Goal: Transaction & Acquisition: Purchase product/service

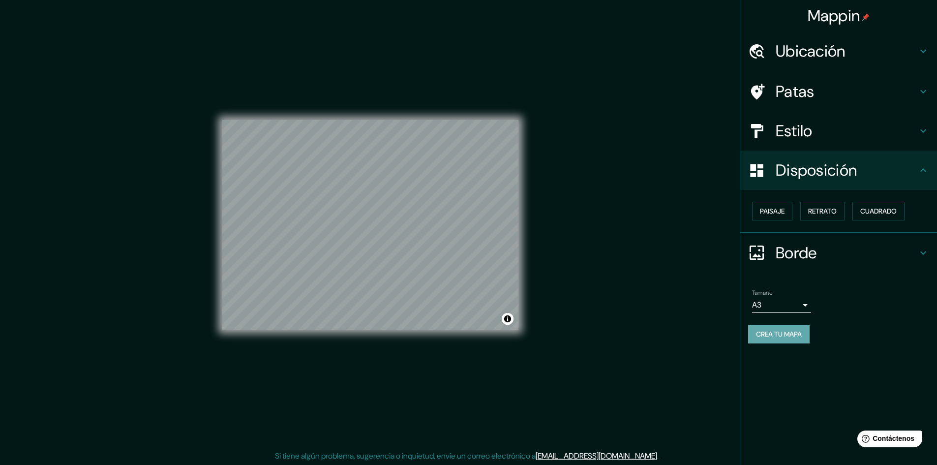
drag, startPoint x: 398, startPoint y: 336, endPoint x: 783, endPoint y: 333, distance: 384.7
click at [783, 333] on font "Crea tu mapa" at bounding box center [779, 334] width 46 height 9
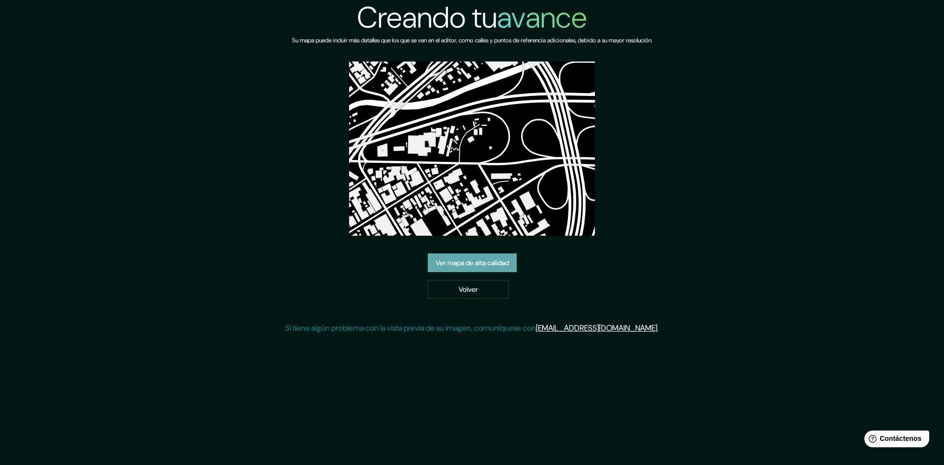
click at [463, 269] on link "Ver mapa de alta calidad" at bounding box center [472, 262] width 89 height 19
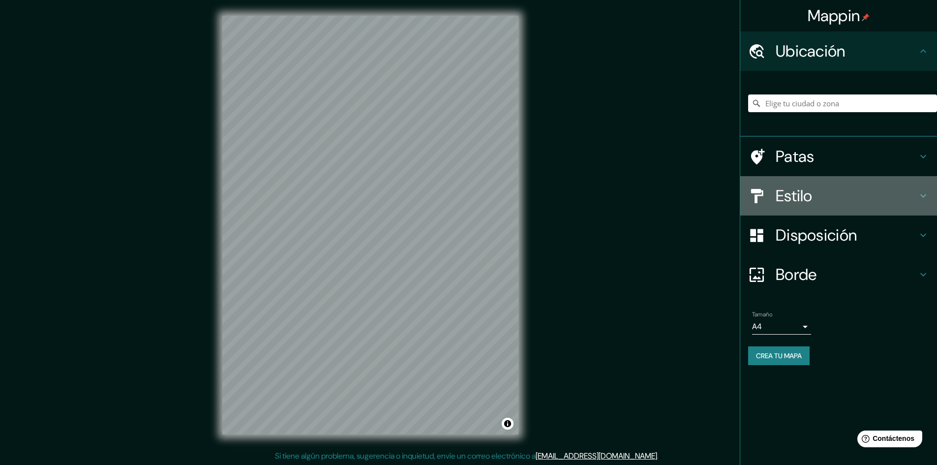
click at [799, 192] on font "Estilo" at bounding box center [794, 195] width 37 height 21
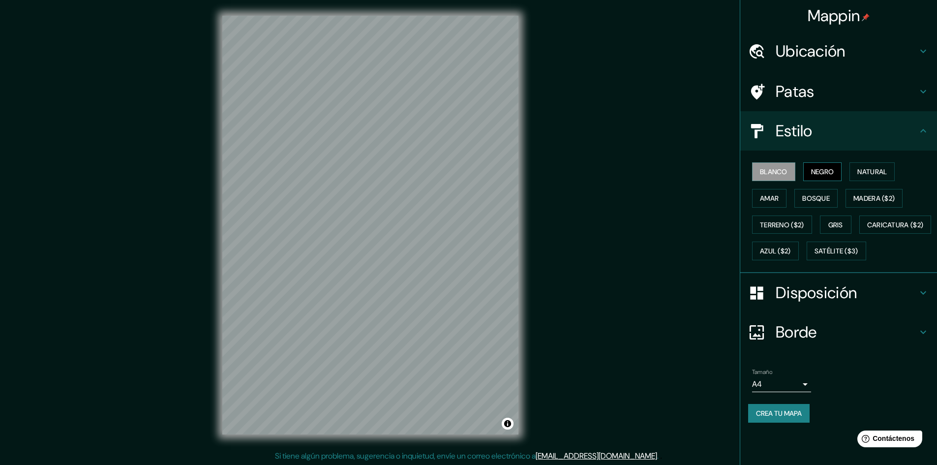
click at [813, 174] on font "Negro" at bounding box center [822, 171] width 23 height 9
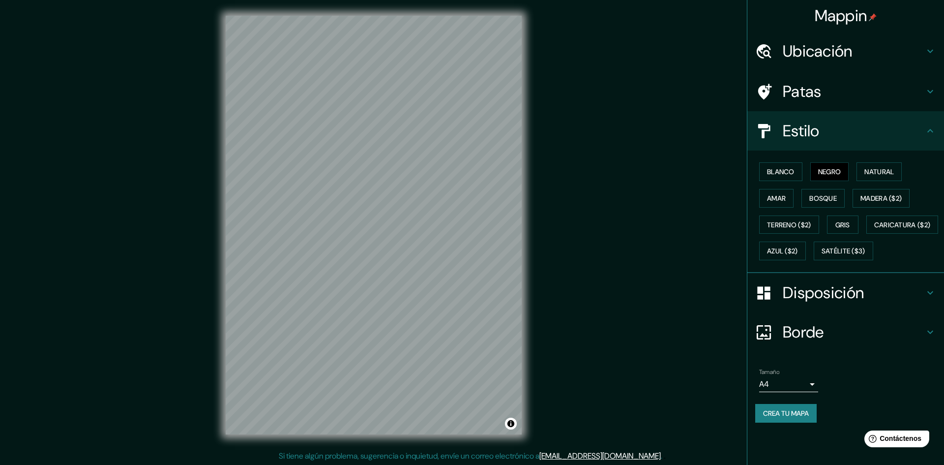
click at [790, 410] on body "Mappin Ubicación Patas Estilo Blanco Negro Natural Amar Bosque Madera ($2) Terr…" at bounding box center [472, 232] width 944 height 465
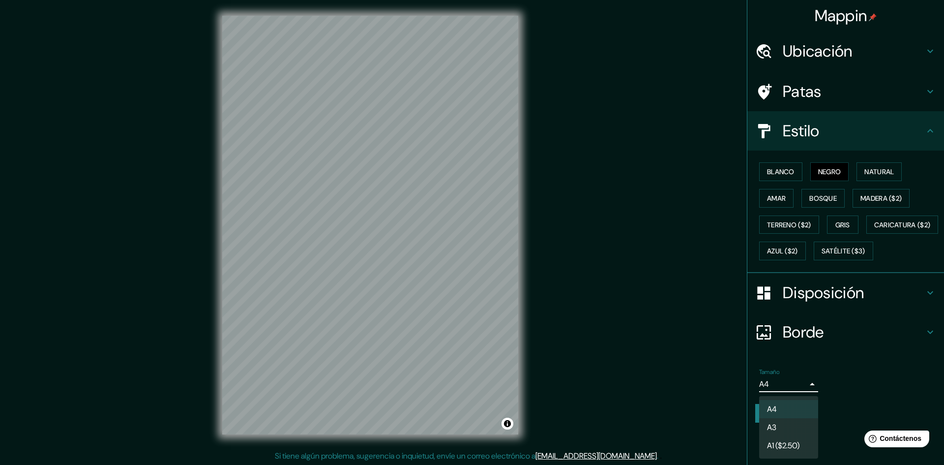
click at [790, 428] on li "A3" at bounding box center [788, 427] width 59 height 18
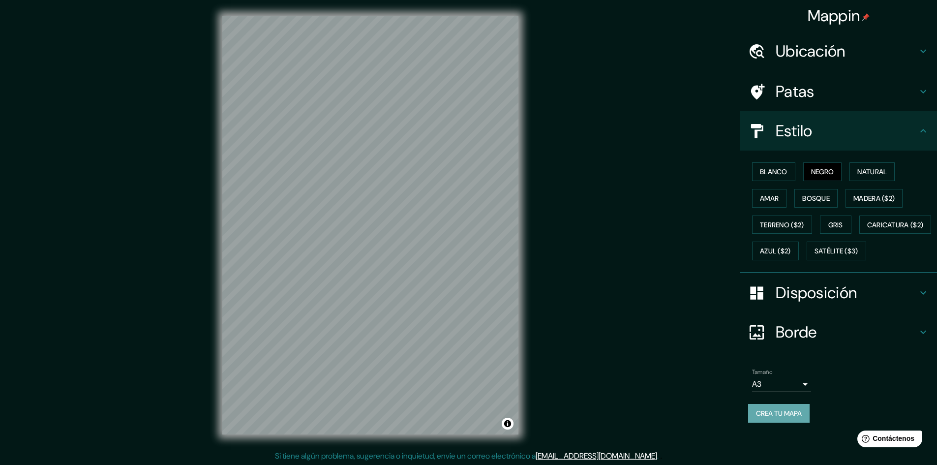
click at [780, 418] on font "Crea tu mapa" at bounding box center [779, 413] width 46 height 9
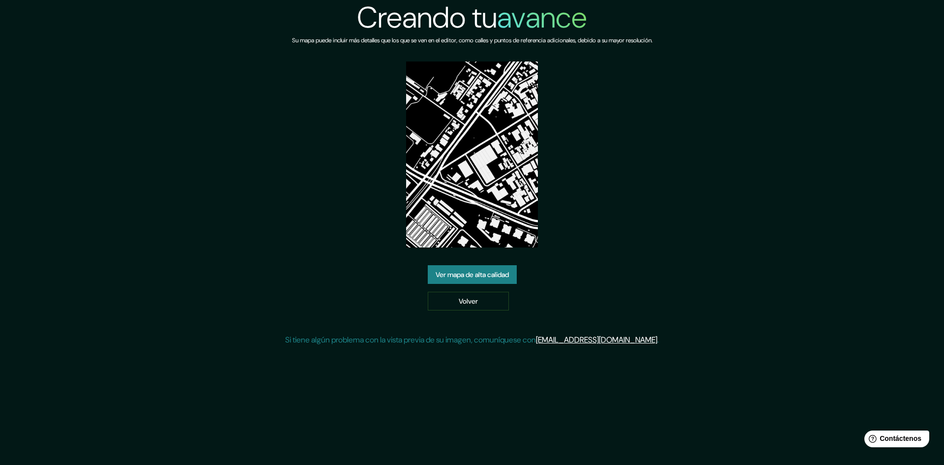
click at [459, 267] on link "Ver mapa de alta calidad" at bounding box center [472, 274] width 89 height 19
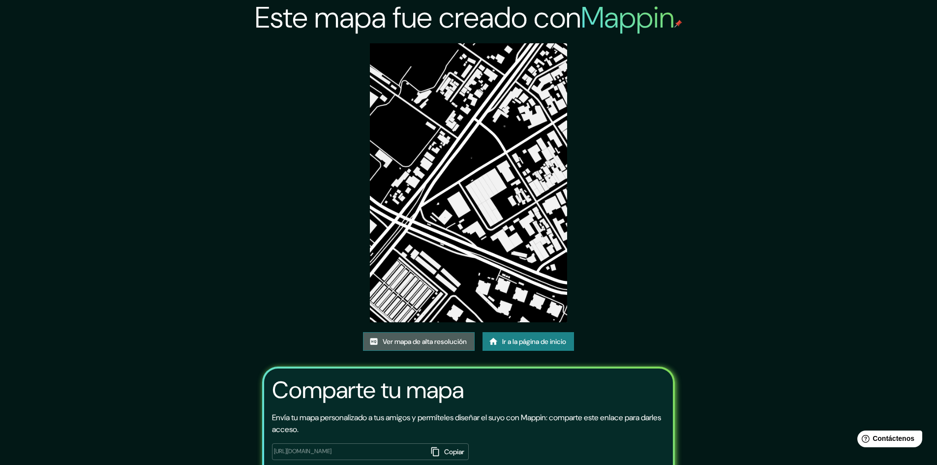
click at [454, 344] on font "Ver mapa de alta resolución" at bounding box center [425, 341] width 84 height 9
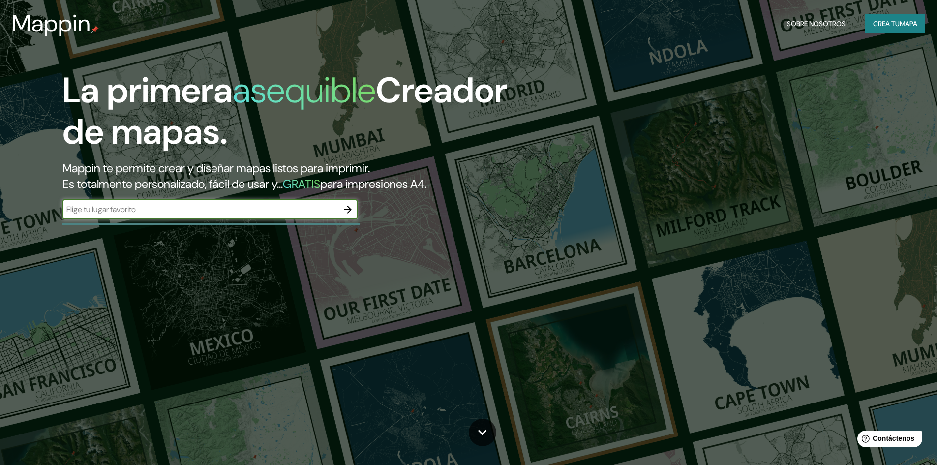
click at [141, 208] on input "text" at bounding box center [199, 209] width 275 height 11
paste input "[GEOGRAPHIC_DATA]"
type input "[GEOGRAPHIC_DATA]"
click at [347, 213] on icon "button" at bounding box center [348, 210] width 12 height 12
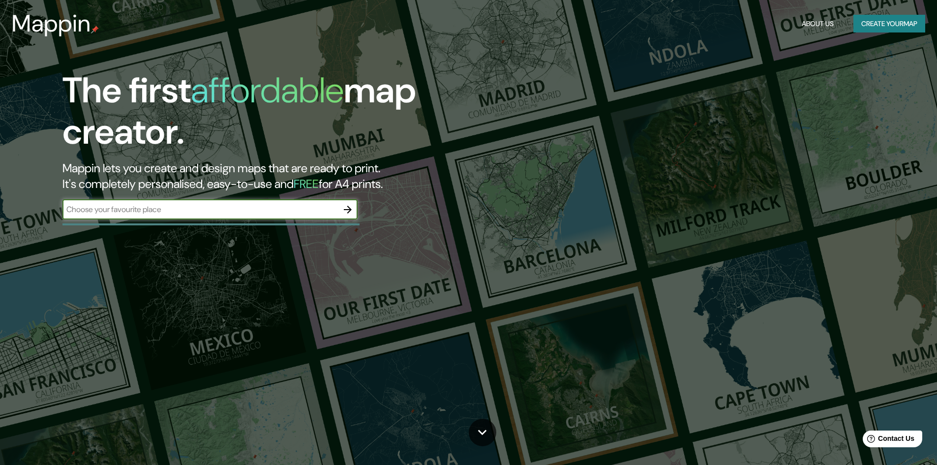
click at [173, 208] on input "text" at bounding box center [199, 209] width 275 height 11
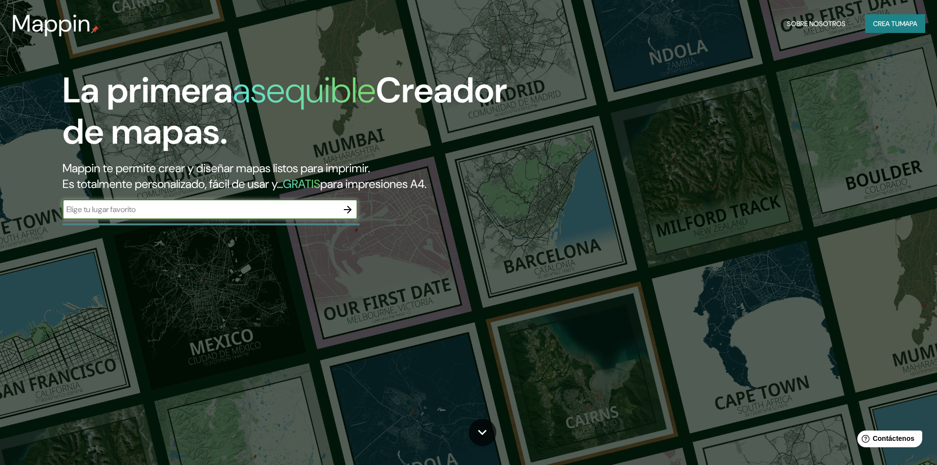
paste input "santiago de chile"
type input "santiago de chile"
click at [345, 210] on icon "button" at bounding box center [348, 210] width 12 height 12
click at [242, 206] on input "text" at bounding box center [199, 209] width 275 height 11
drag, startPoint x: 164, startPoint y: 211, endPoint x: 3, endPoint y: 207, distance: 160.4
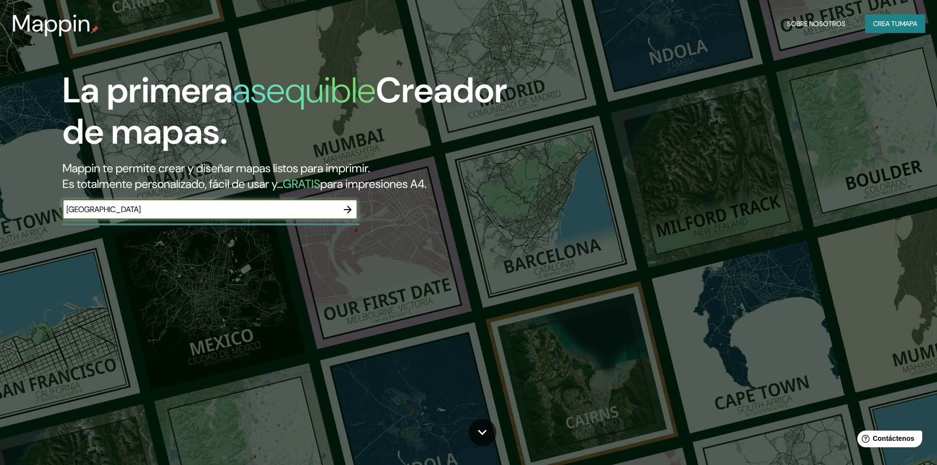
click at [3, 207] on div "La primera asequible Creador de mapas. Mappin te permite crear y diseñar mapas …" at bounding box center [468, 232] width 937 height 465
type input "santiago de chile"
click at [347, 211] on icon "button" at bounding box center [348, 210] width 12 height 12
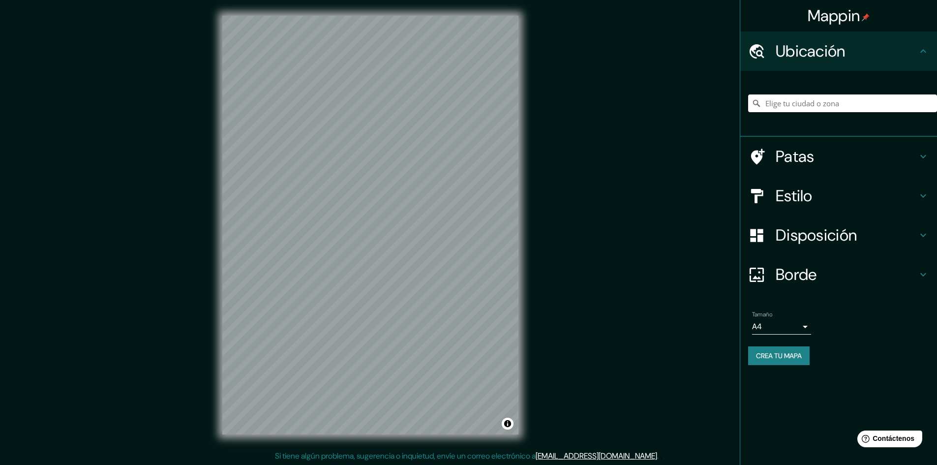
click at [772, 200] on div at bounding box center [762, 195] width 28 height 17
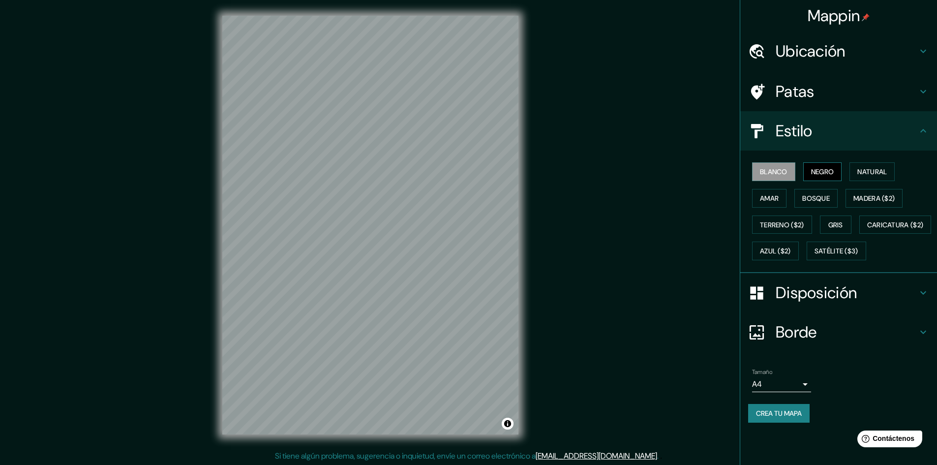
click at [823, 175] on font "Negro" at bounding box center [822, 171] width 23 height 9
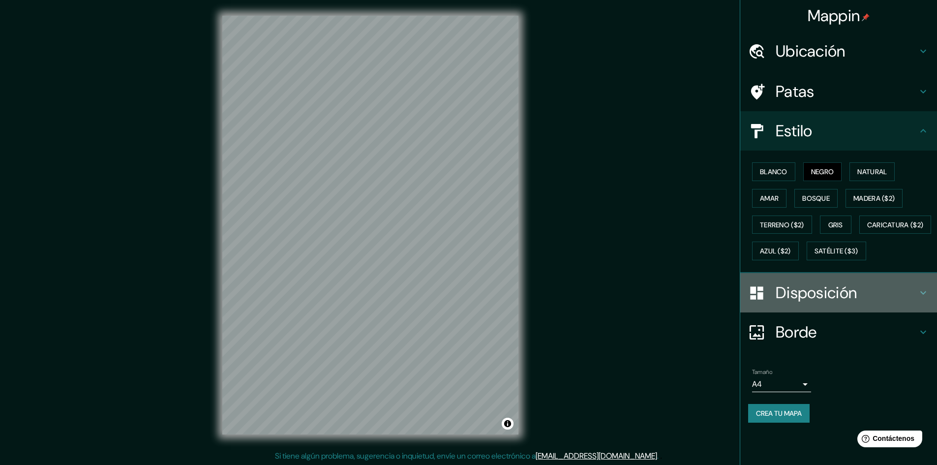
click at [819, 303] on font "Disposición" at bounding box center [816, 292] width 81 height 21
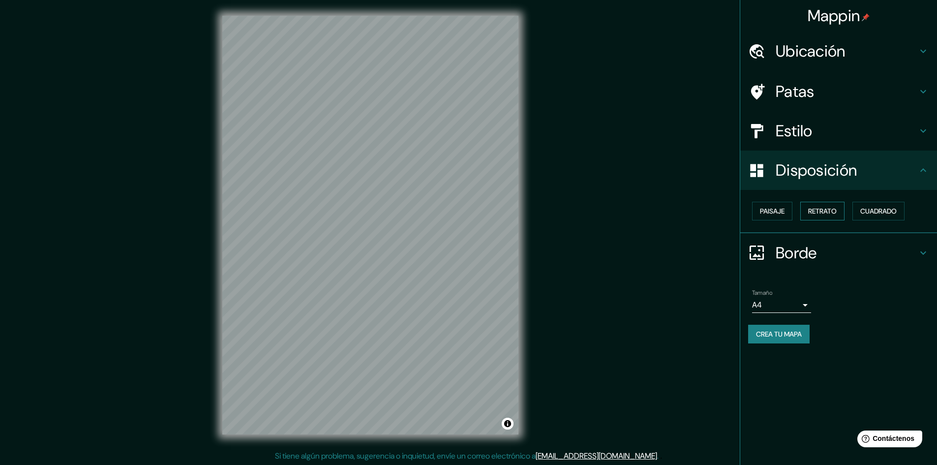
click at [832, 217] on font "Retrato" at bounding box center [822, 211] width 29 height 13
click at [784, 216] on font "Paisaje" at bounding box center [772, 211] width 25 height 13
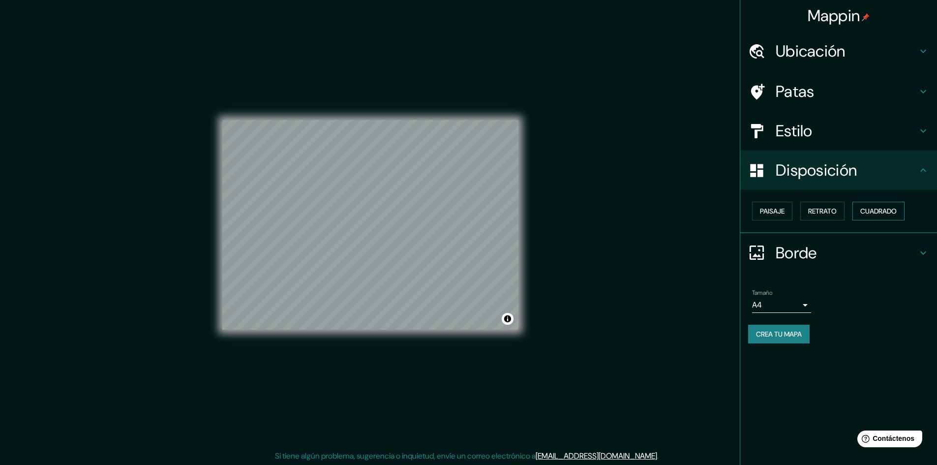
click at [878, 207] on font "Cuadrado" at bounding box center [878, 211] width 36 height 9
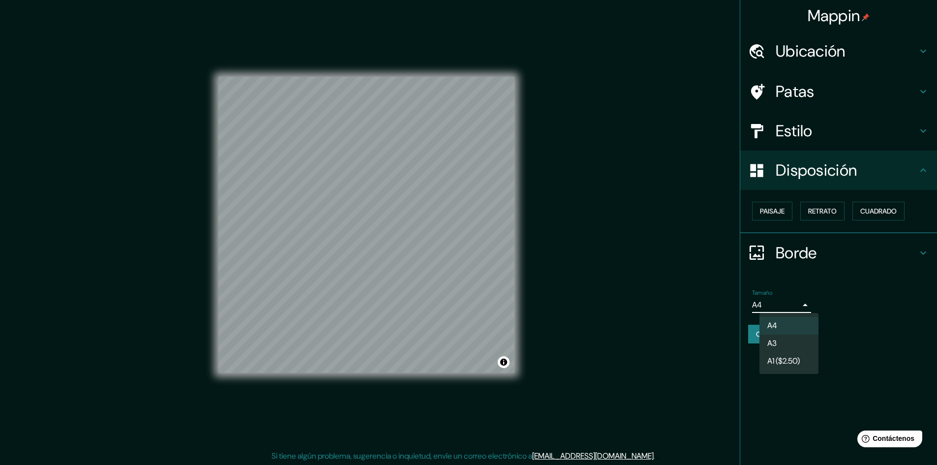
click at [778, 307] on body "Mappin Ubicación Patas Estilo Disposición Paisaje Retrato Cuadrado Borde Elige …" at bounding box center [468, 232] width 937 height 465
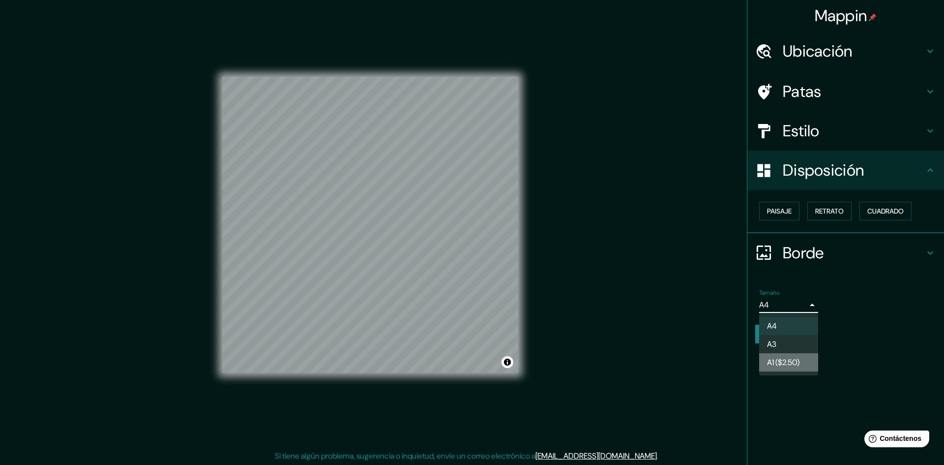
click at [785, 365] on font "A1 ($2.50)" at bounding box center [783, 362] width 32 height 10
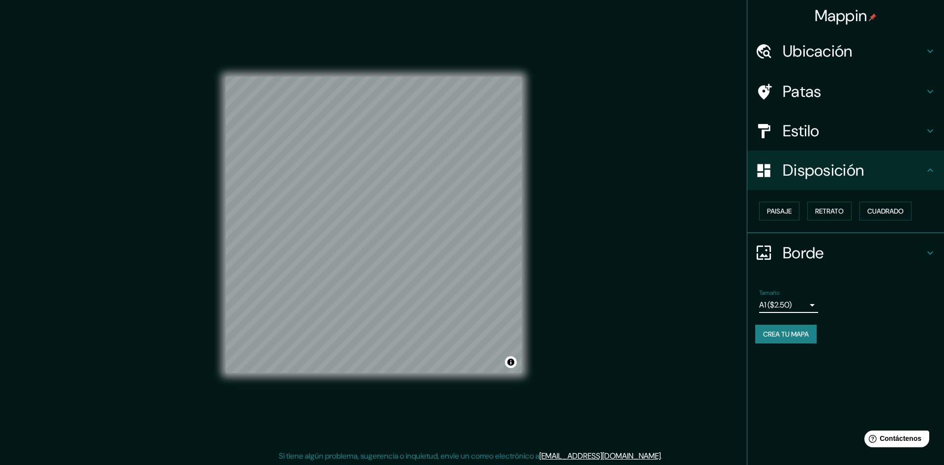
click at [788, 307] on body "Mappin Ubicación Patas Estilo Disposición Paisaje Retrato Cuadrado Borde Elige …" at bounding box center [472, 232] width 944 height 465
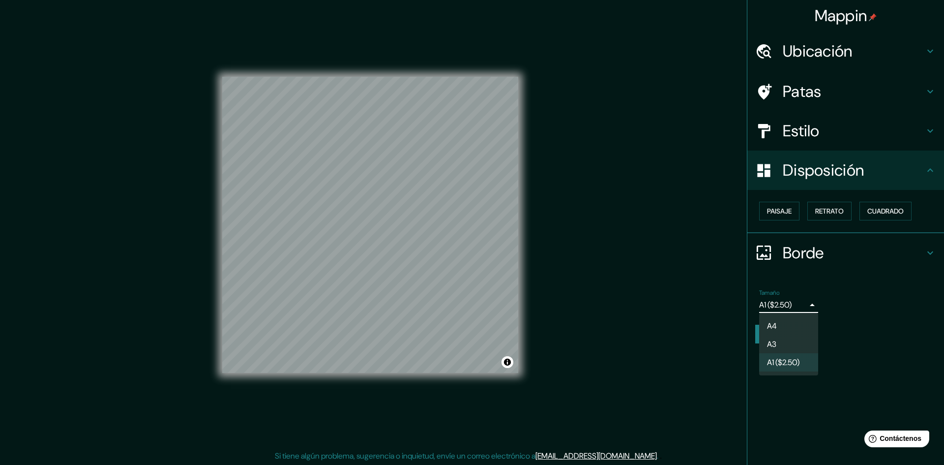
click at [787, 344] on li "A3" at bounding box center [788, 344] width 59 height 18
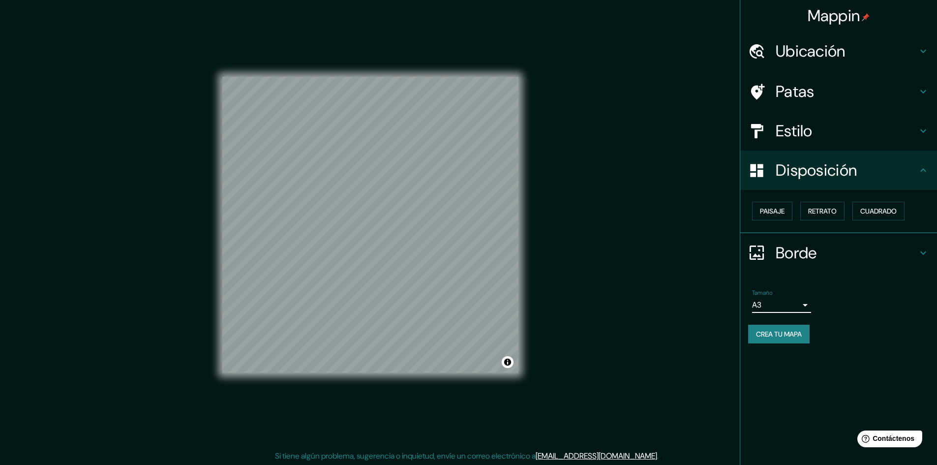
click at [769, 334] on font "Crea tu mapa" at bounding box center [779, 334] width 46 height 9
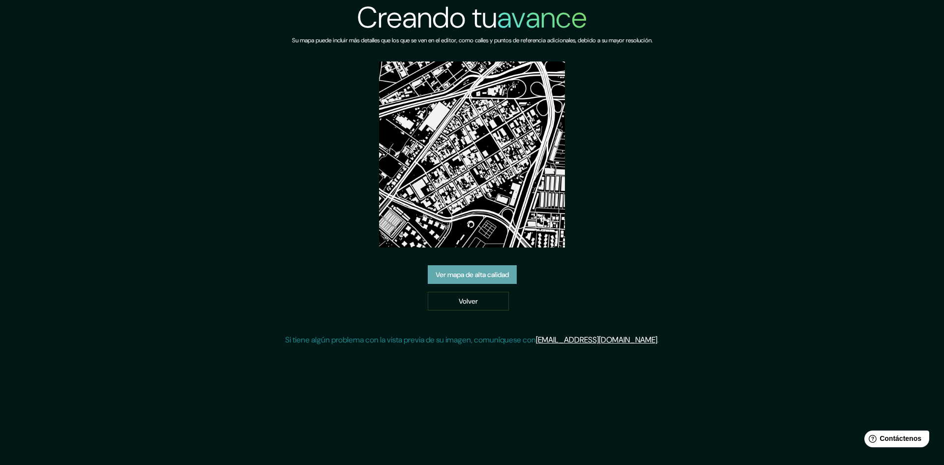
click at [490, 274] on font "Ver mapa de alta calidad" at bounding box center [472, 274] width 73 height 9
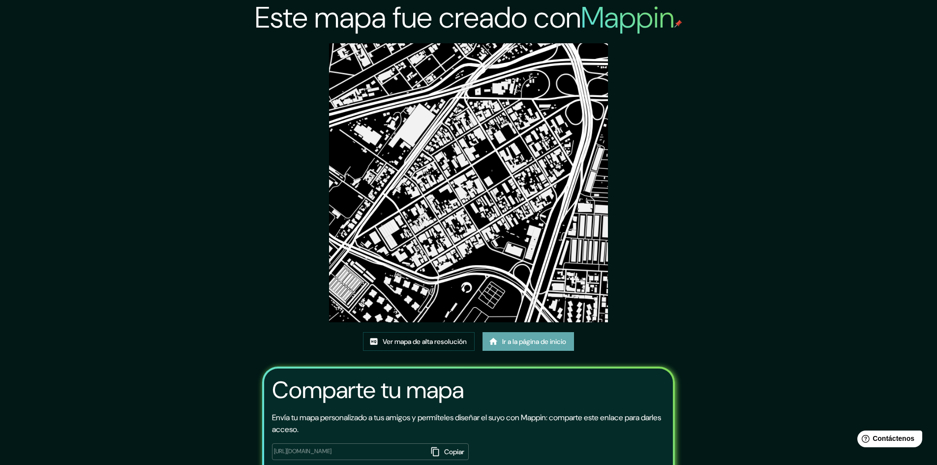
click at [531, 340] on font "Ir a la página de inicio" at bounding box center [534, 341] width 64 height 9
click at [431, 343] on font "Ver mapa de alta resolución" at bounding box center [425, 341] width 84 height 9
